Goal: Information Seeking & Learning: Find specific fact

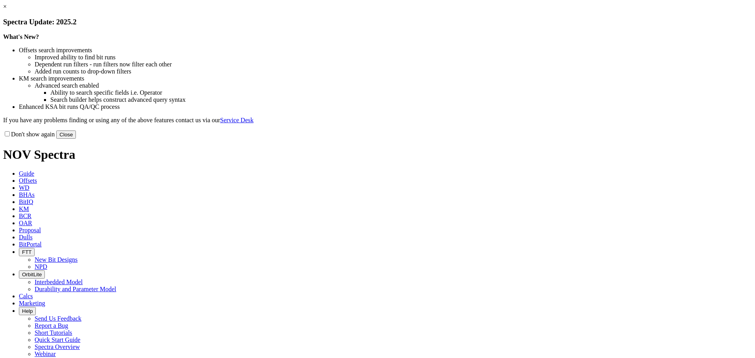
click at [7, 10] on link "×" at bounding box center [5, 6] width 4 height 7
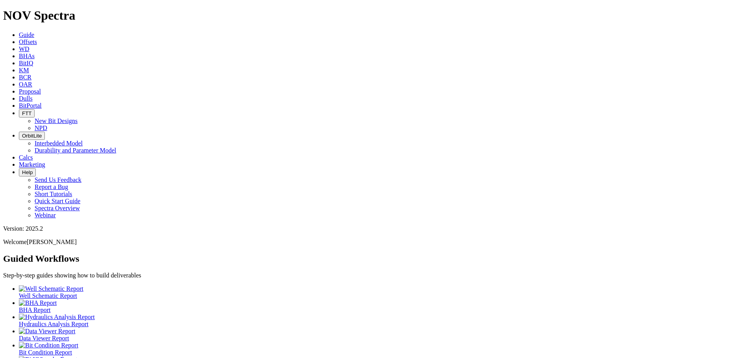
click at [19, 39] on icon at bounding box center [19, 42] width 0 height 7
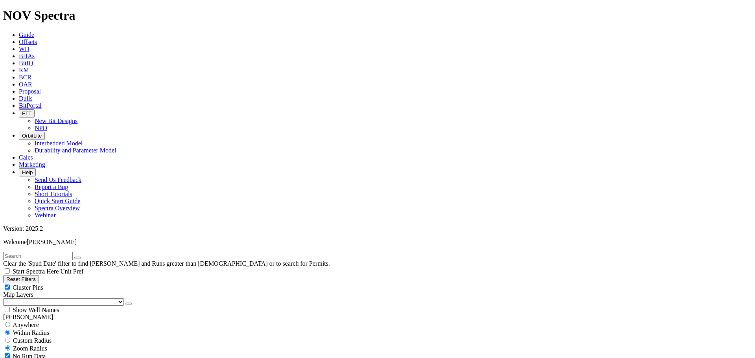
type input "[DATE]"
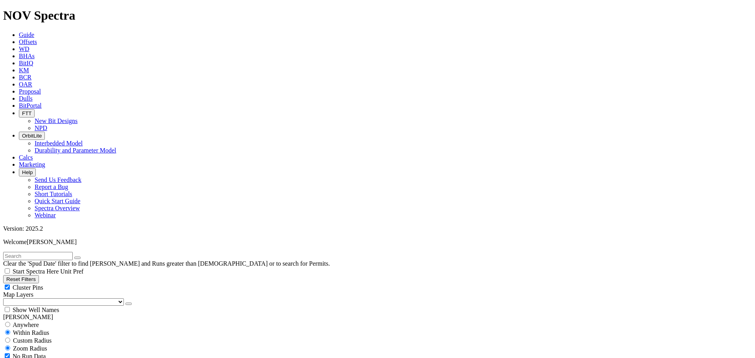
scroll to position [472, 0]
